Goal: Transaction & Acquisition: Subscribe to service/newsletter

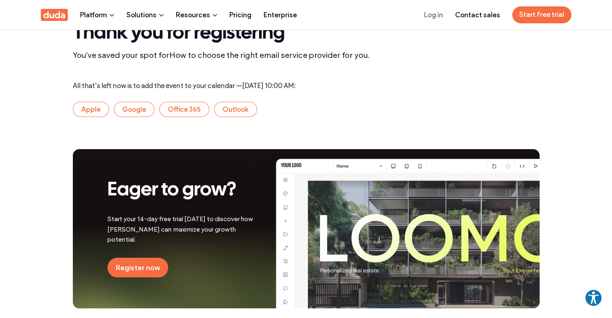
scroll to position [29, 0]
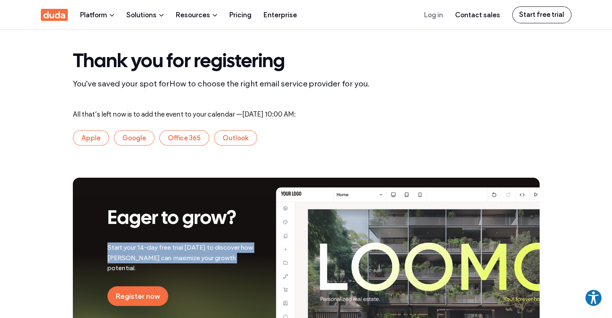
drag, startPoint x: 0, startPoint y: 0, endPoint x: 306, endPoint y: 185, distance: 357.3
click at [306, 185] on div "Eager to grow? Start your 14-day free trial today to discover how Duda can maxi…" at bounding box center [306, 257] width 467 height 159
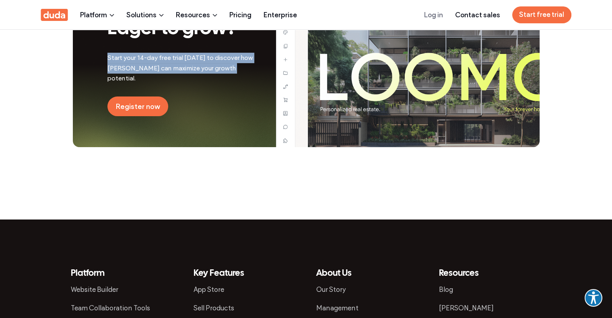
scroll to position [190, 0]
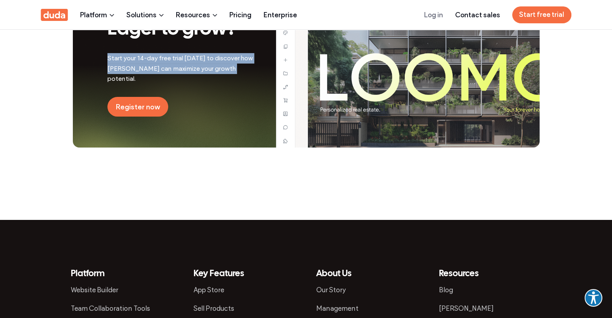
click at [306, 185] on div "Eager to grow? Start your 14-day free trial today to discover how Duda can maxi…" at bounding box center [306, 104] width 483 height 232
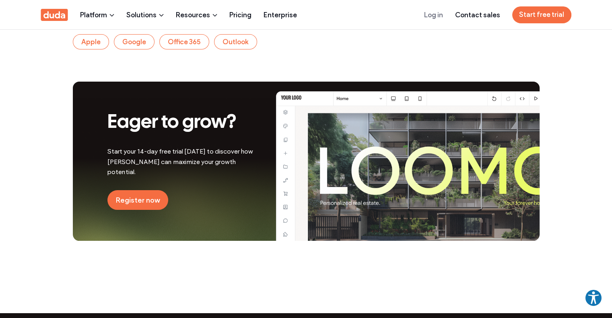
scroll to position [97, 0]
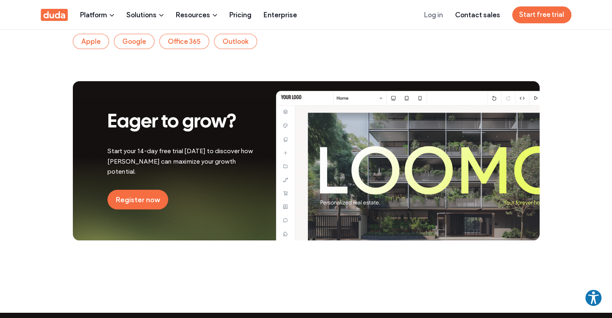
click at [47, 154] on div "Eager to grow? Start your 14-day free trial today to discover how Duda can maxi…" at bounding box center [306, 197] width 612 height 232
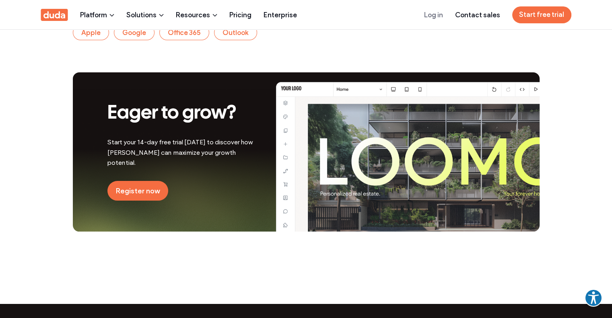
scroll to position [116, 0]
